Goal: Register for event/course

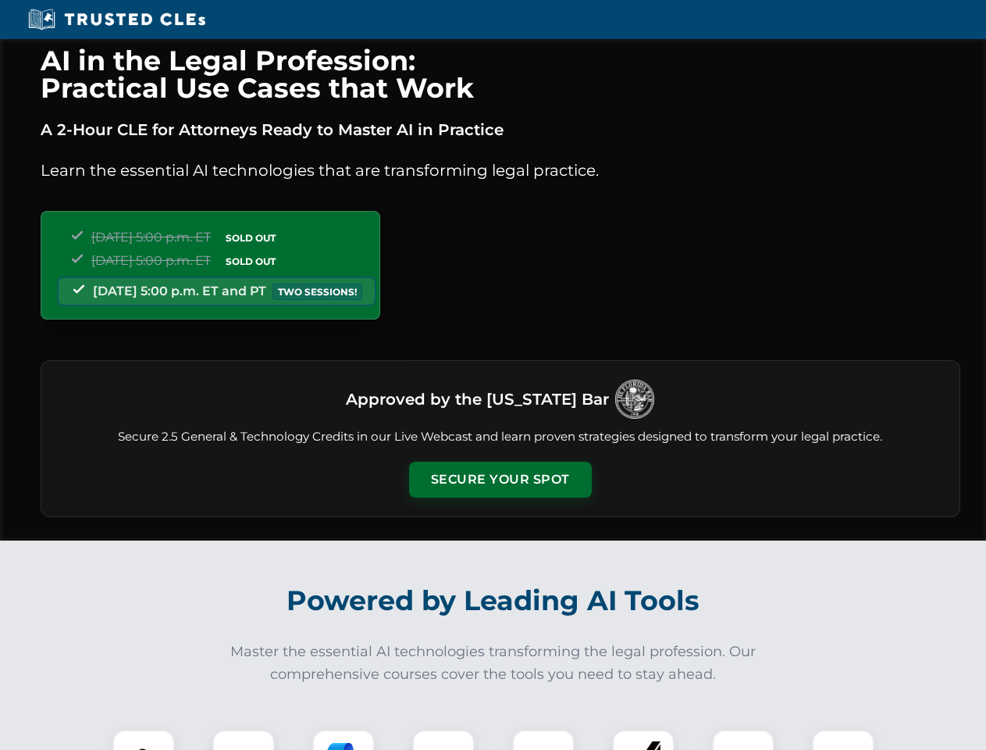
click at [500, 480] on button "Secure Your Spot" at bounding box center [500, 480] width 183 height 36
click at [144, 740] on img at bounding box center [143, 760] width 45 height 45
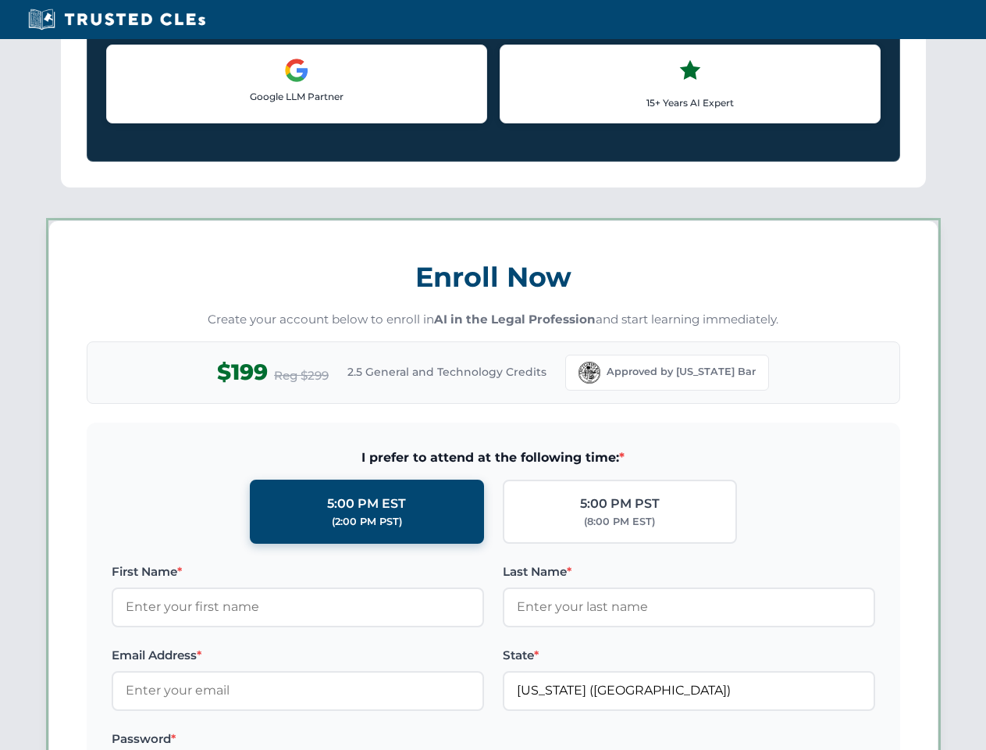
click at [344, 740] on label "Password *" at bounding box center [298, 738] width 373 height 19
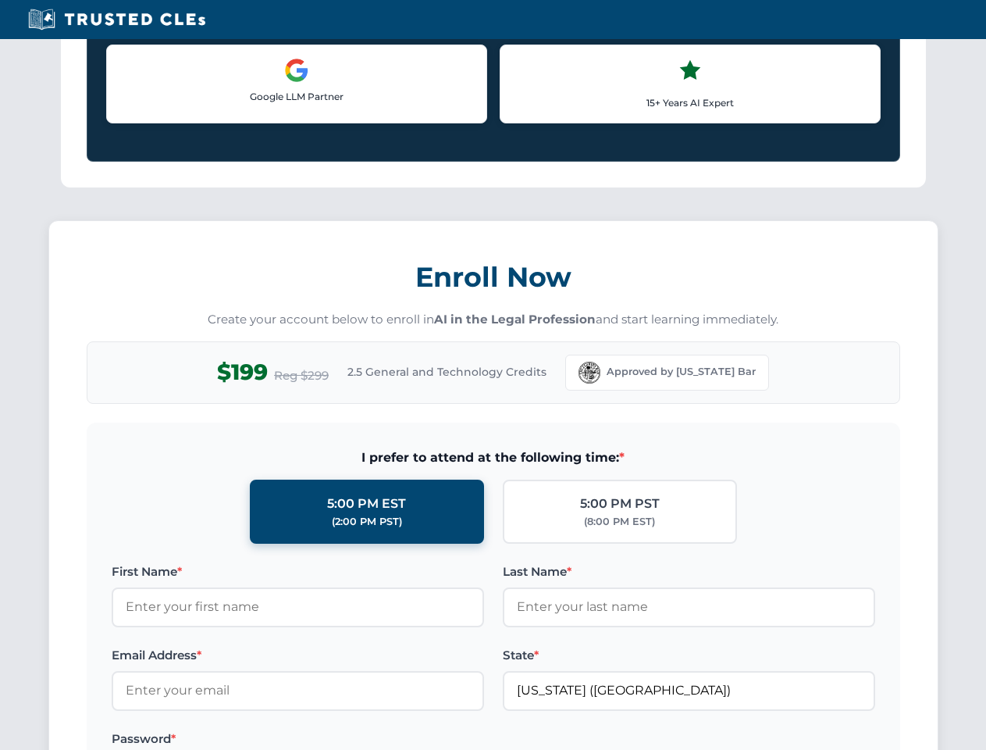
scroll to position [1533, 0]
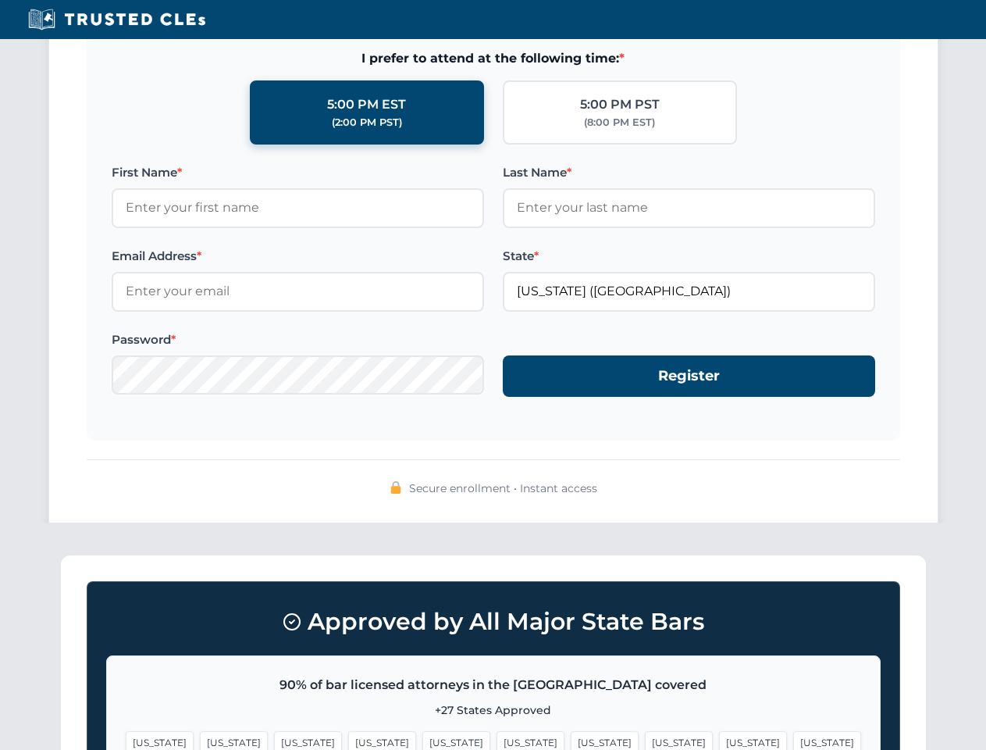
click at [719, 740] on span "[US_STATE]" at bounding box center [753, 742] width 68 height 23
